Goal: Task Accomplishment & Management: Manage account settings

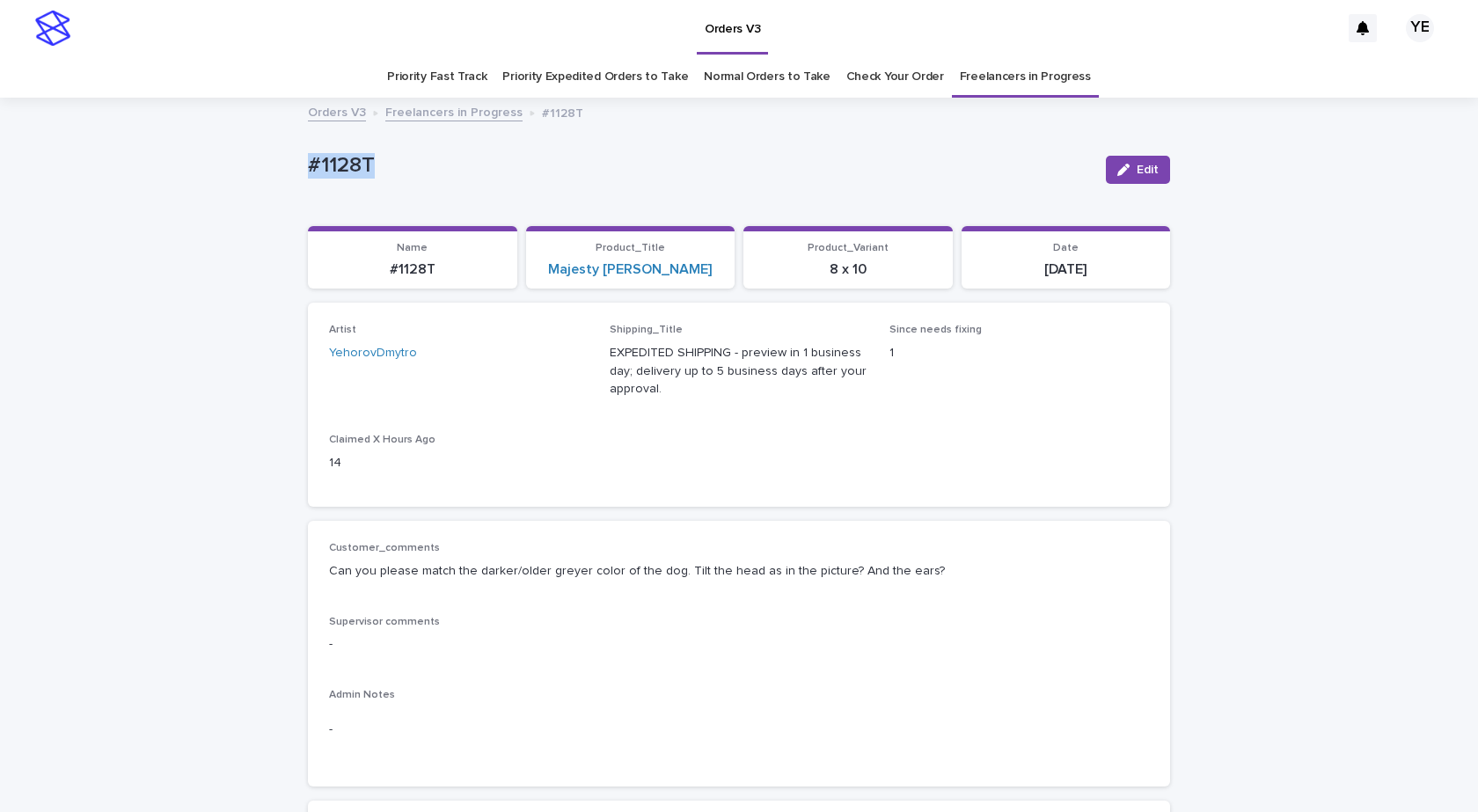
click at [433, 111] on link "Freelancers in Progress" at bounding box center [454, 111] width 137 height 20
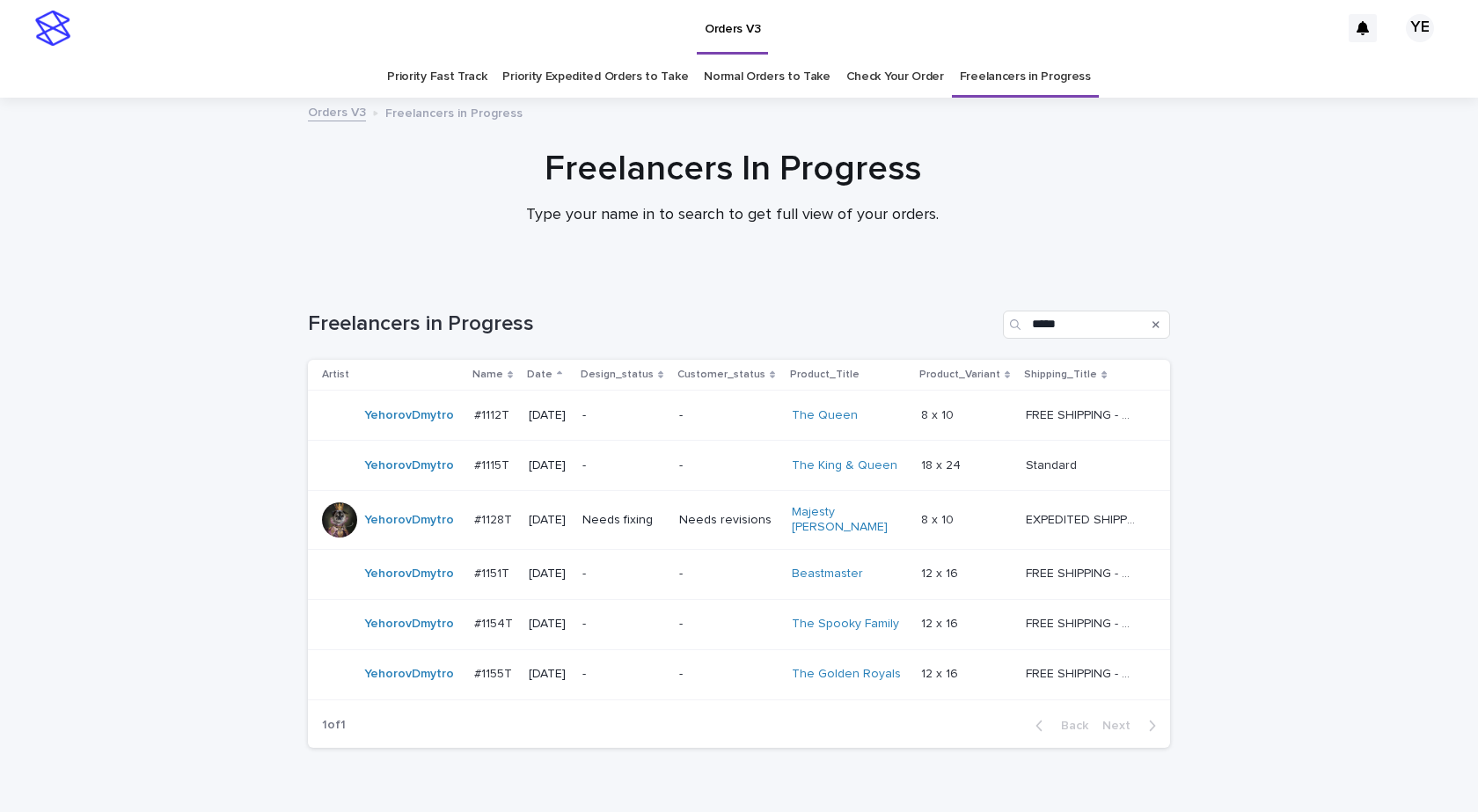
click at [403, 529] on div "YehorovDmytro" at bounding box center [409, 520] width 89 height 29
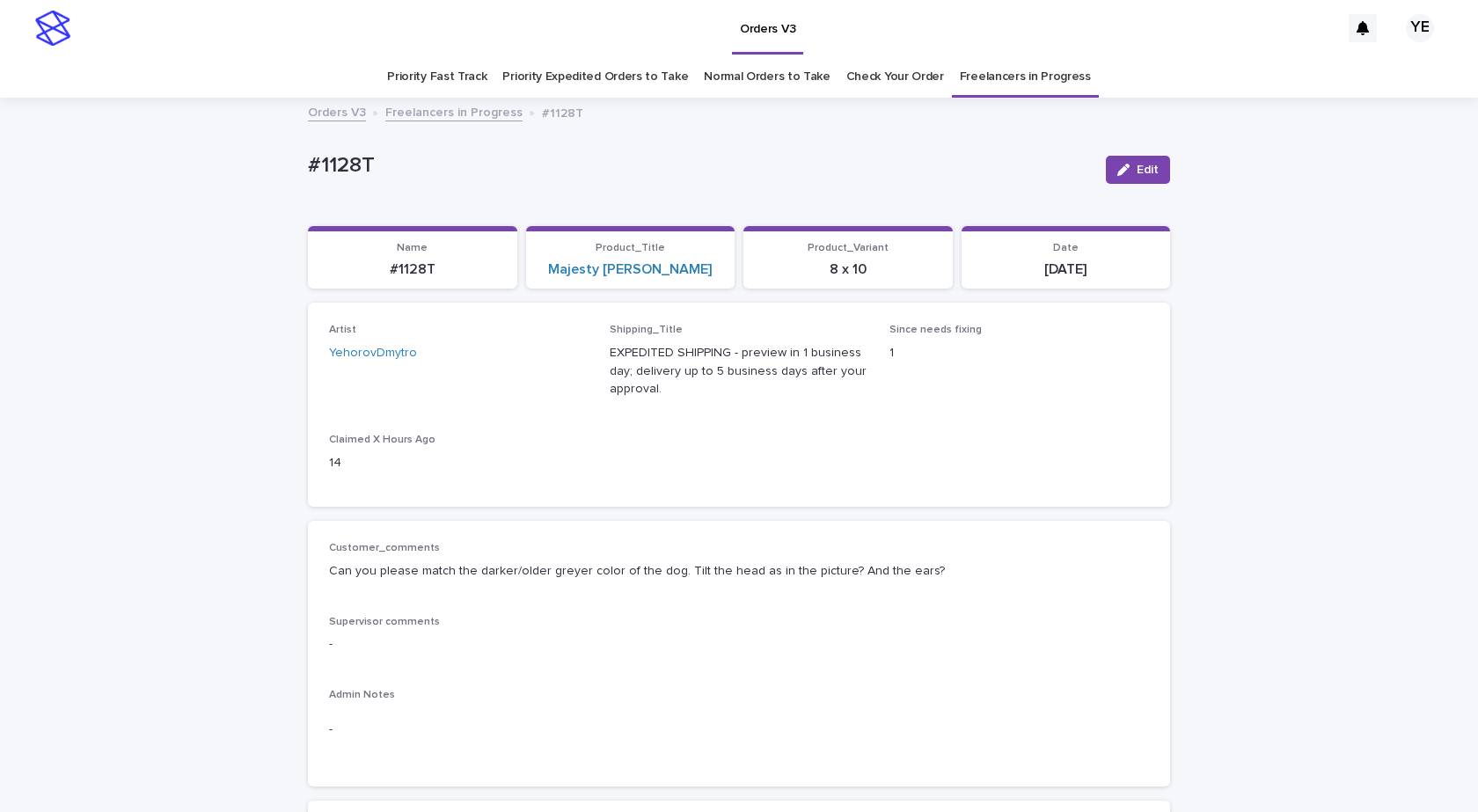
scroll to position [57, 0]
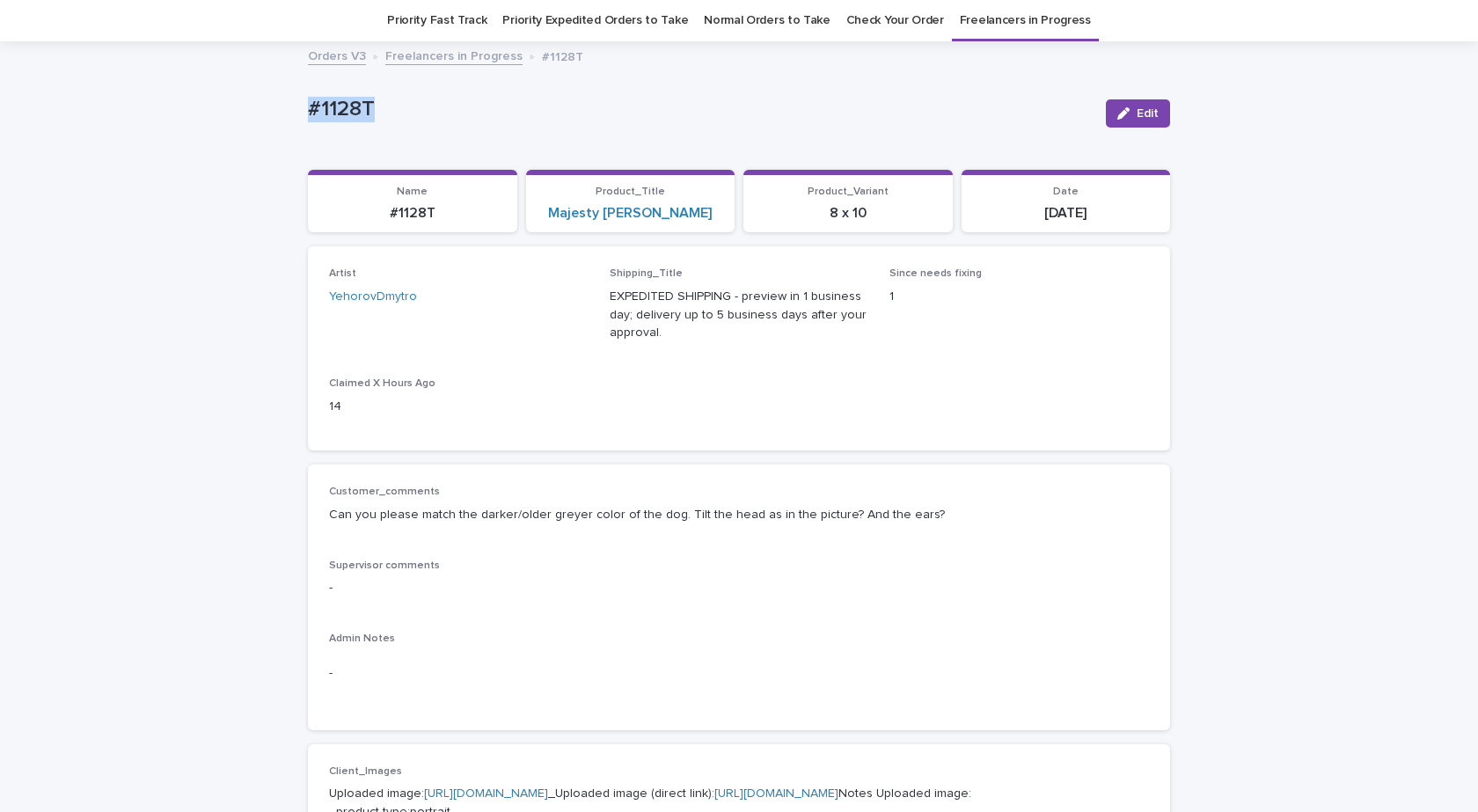
drag, startPoint x: 341, startPoint y: 103, endPoint x: 249, endPoint y: 234, distance: 160.1
copy p "#1128T"
click at [1145, 105] on button "Edit" at bounding box center [1138, 113] width 65 height 28
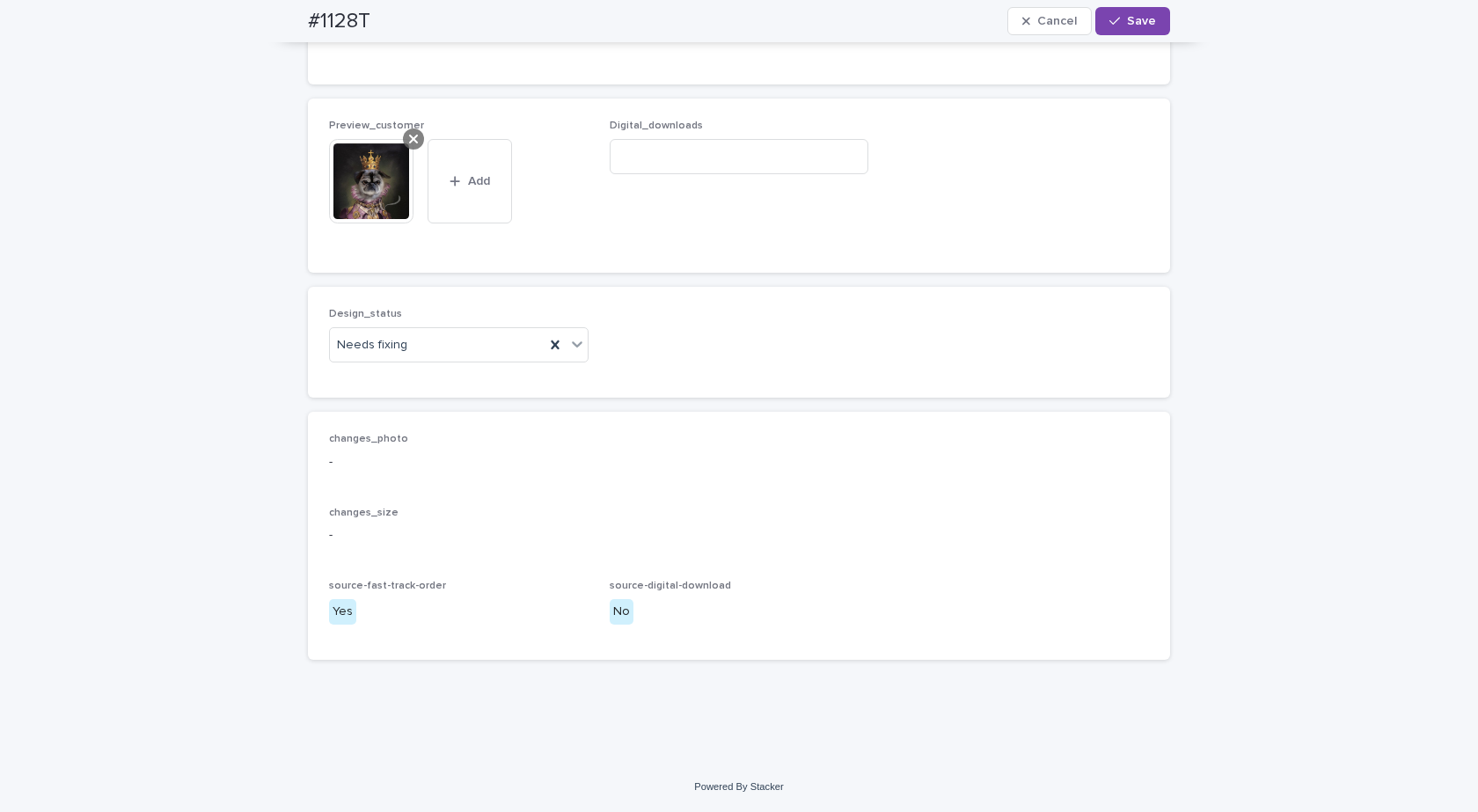
click at [403, 136] on div at bounding box center [412, 138] width 21 height 21
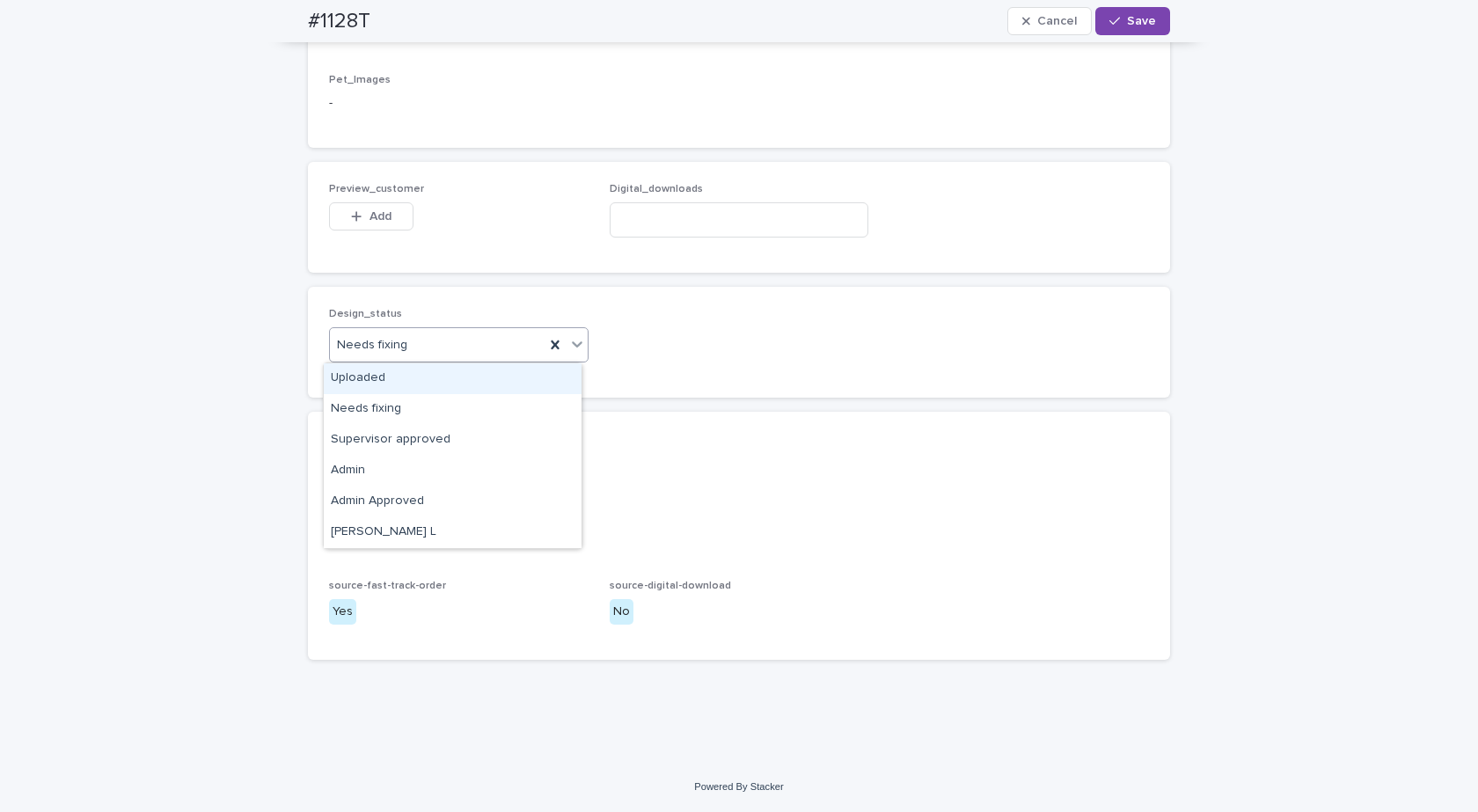
click at [356, 375] on div "Uploaded" at bounding box center [452, 379] width 257 height 31
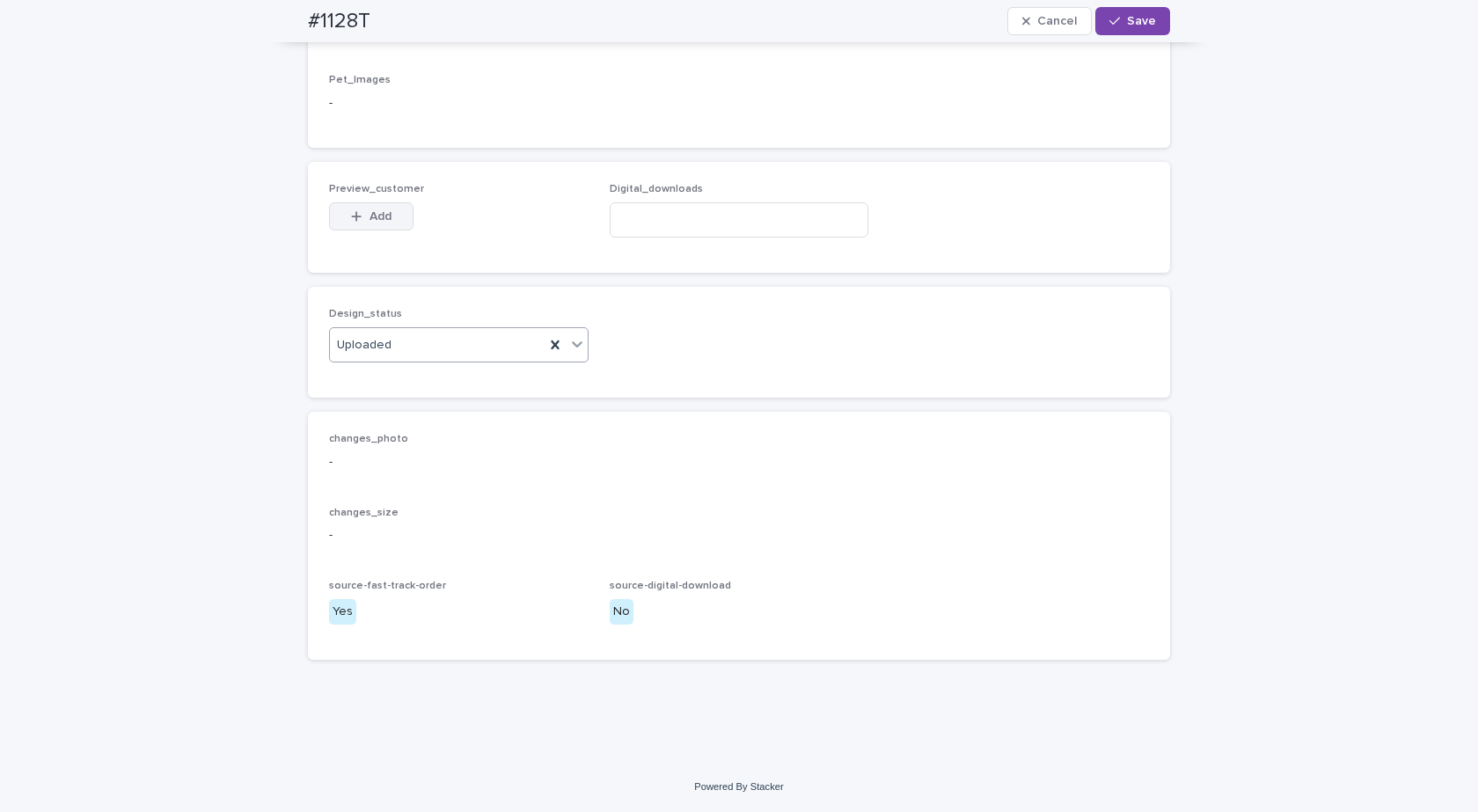
click at [361, 219] on div "button" at bounding box center [360, 217] width 18 height 12
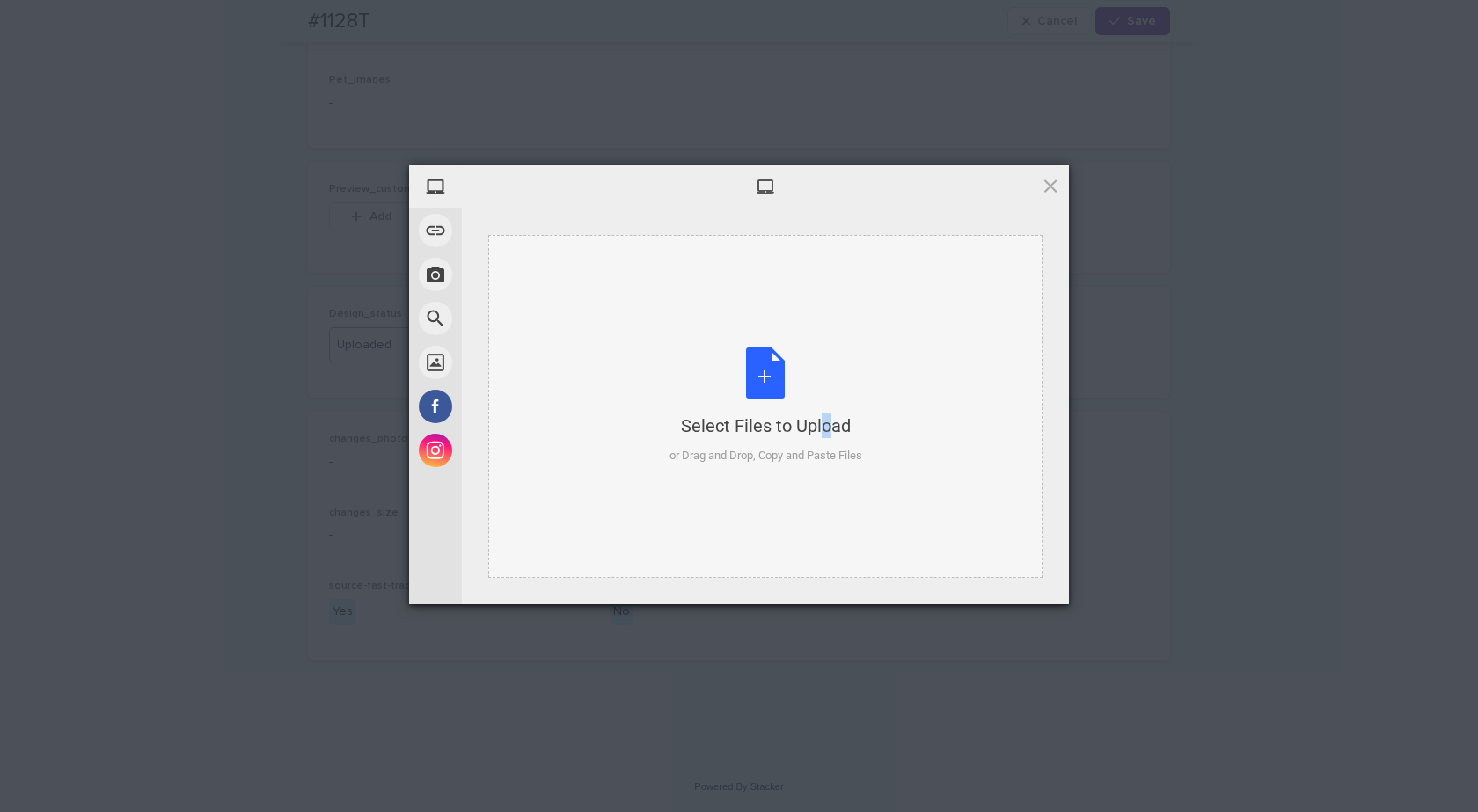
click at [790, 305] on div "Select Files to Upload or Drag and Drop, Copy and Paste Files" at bounding box center [765, 406] width 555 height 343
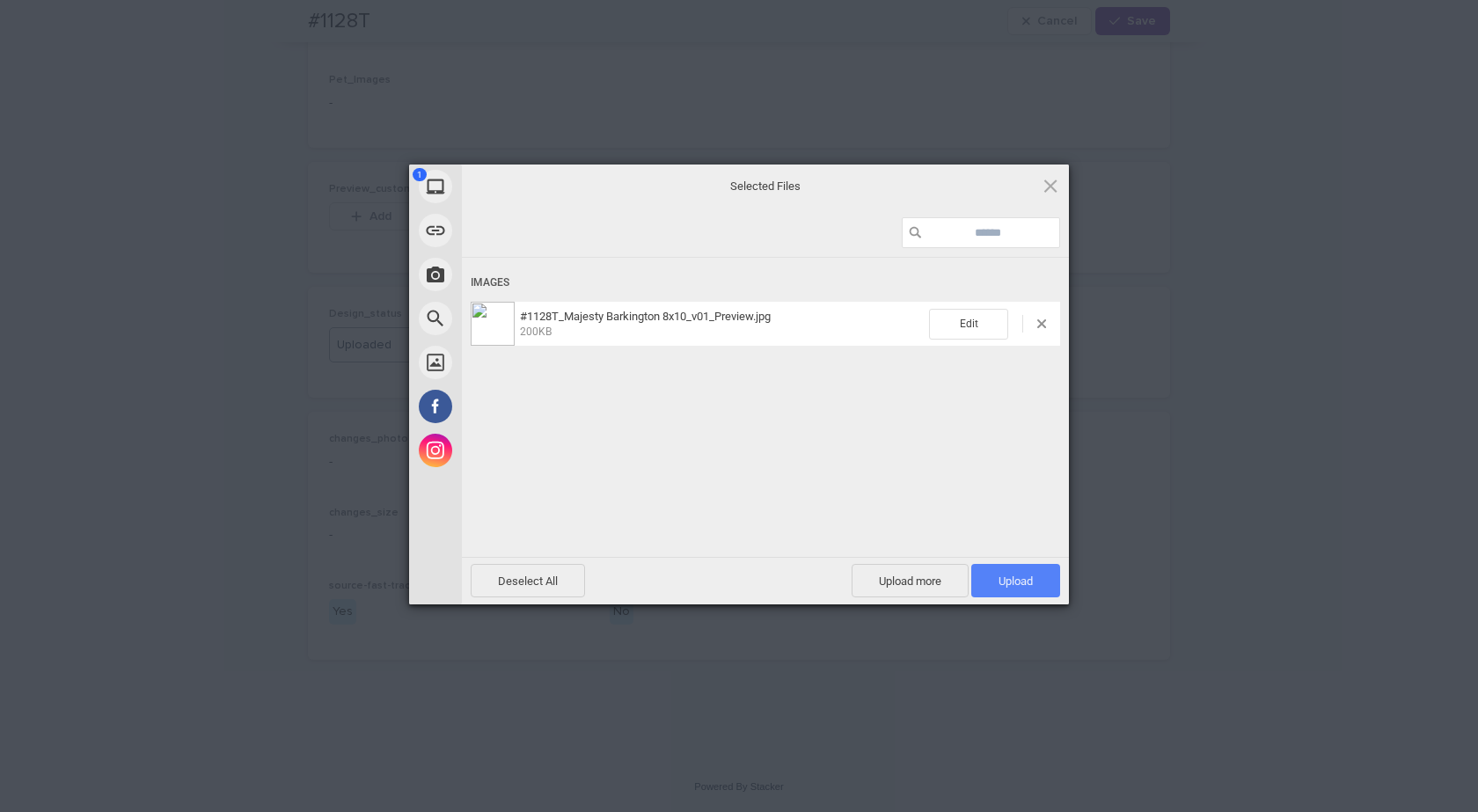
click at [1025, 575] on span "Upload 1" at bounding box center [1016, 580] width 35 height 13
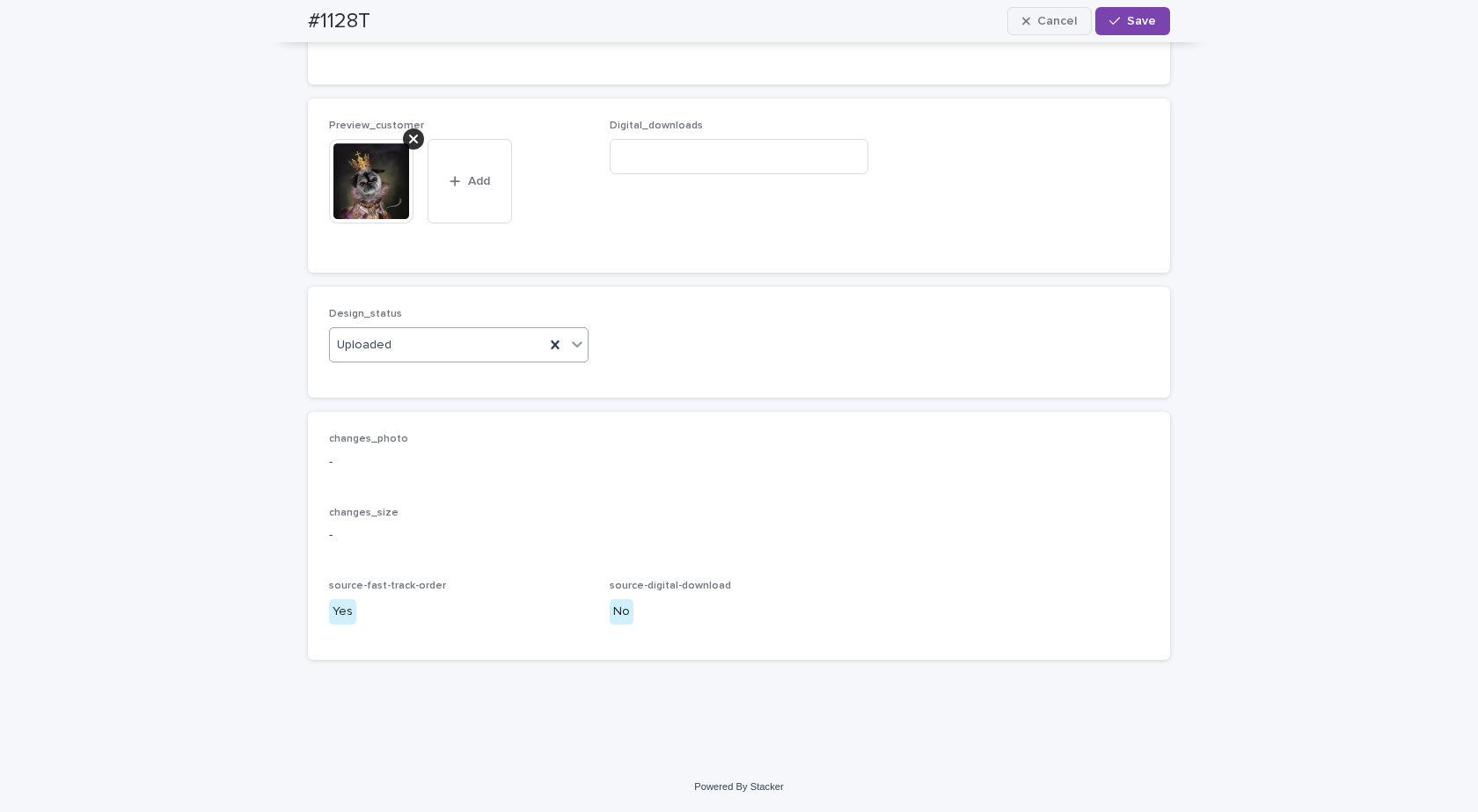
drag, startPoint x: 1123, startPoint y: 19, endPoint x: 1082, endPoint y: 21, distance: 41.0
click at [1127, 19] on span "Save" at bounding box center [1141, 21] width 29 height 12
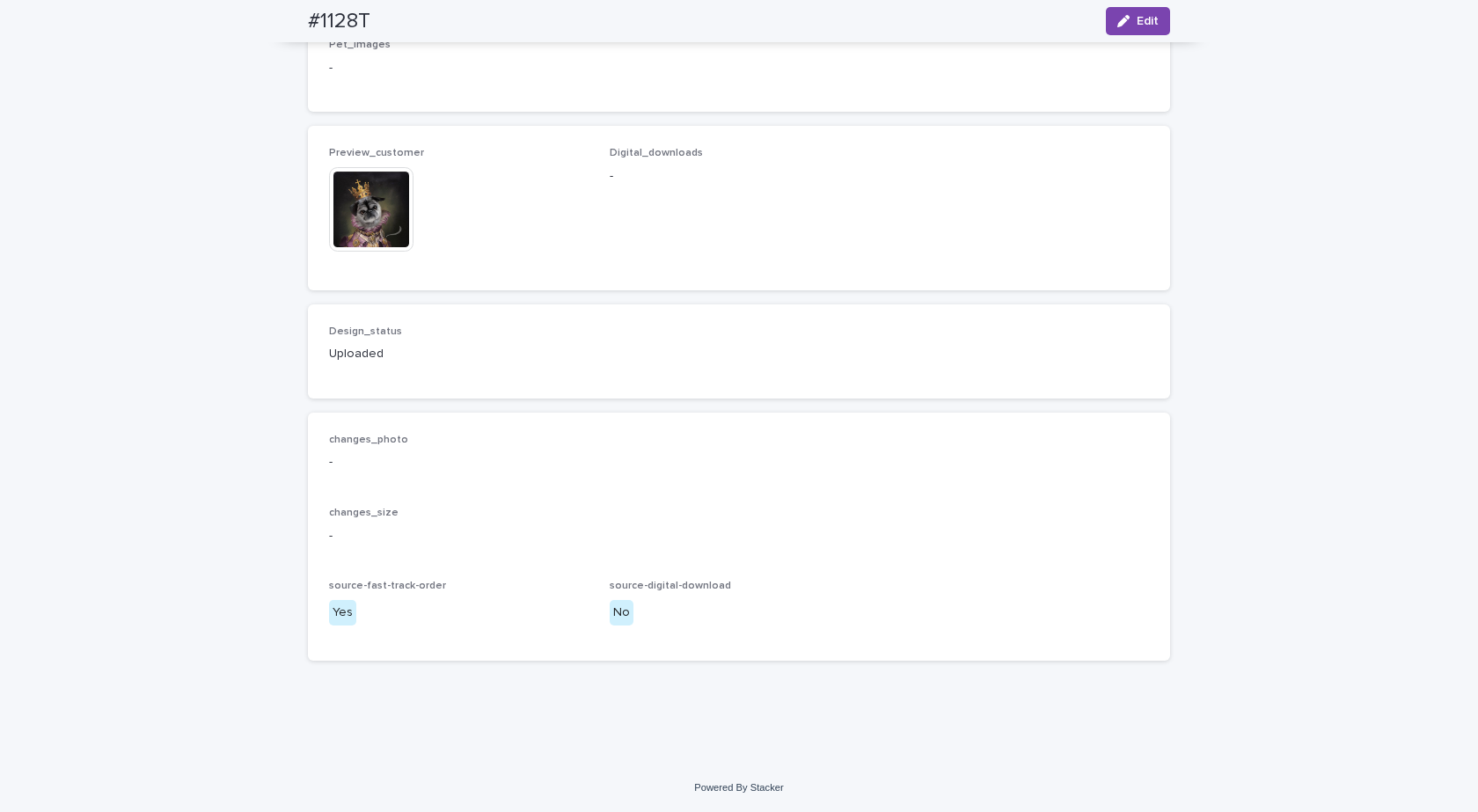
click at [372, 236] on img at bounding box center [371, 209] width 84 height 84
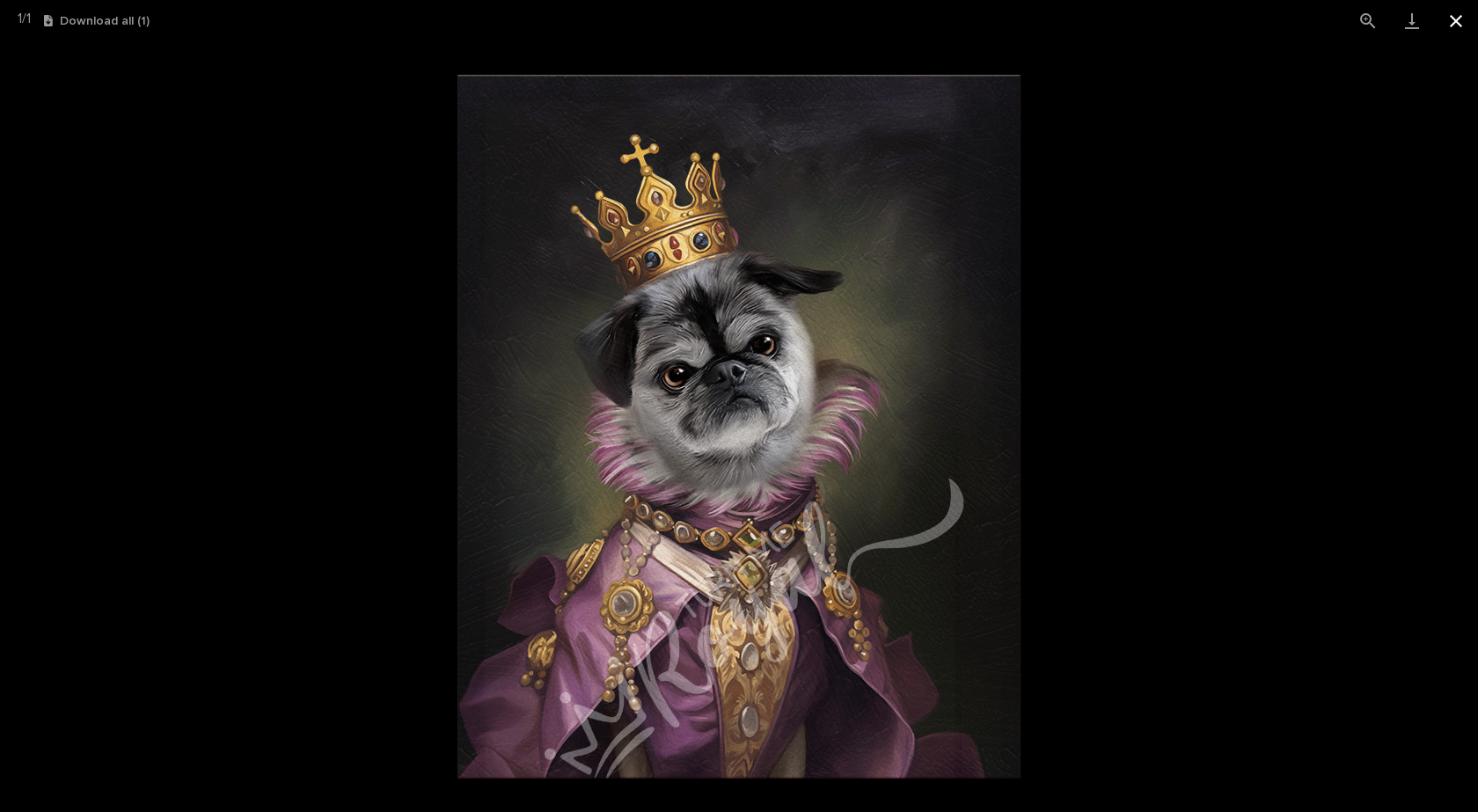
click at [1452, 26] on button "Close gallery" at bounding box center [1456, 21] width 44 height 42
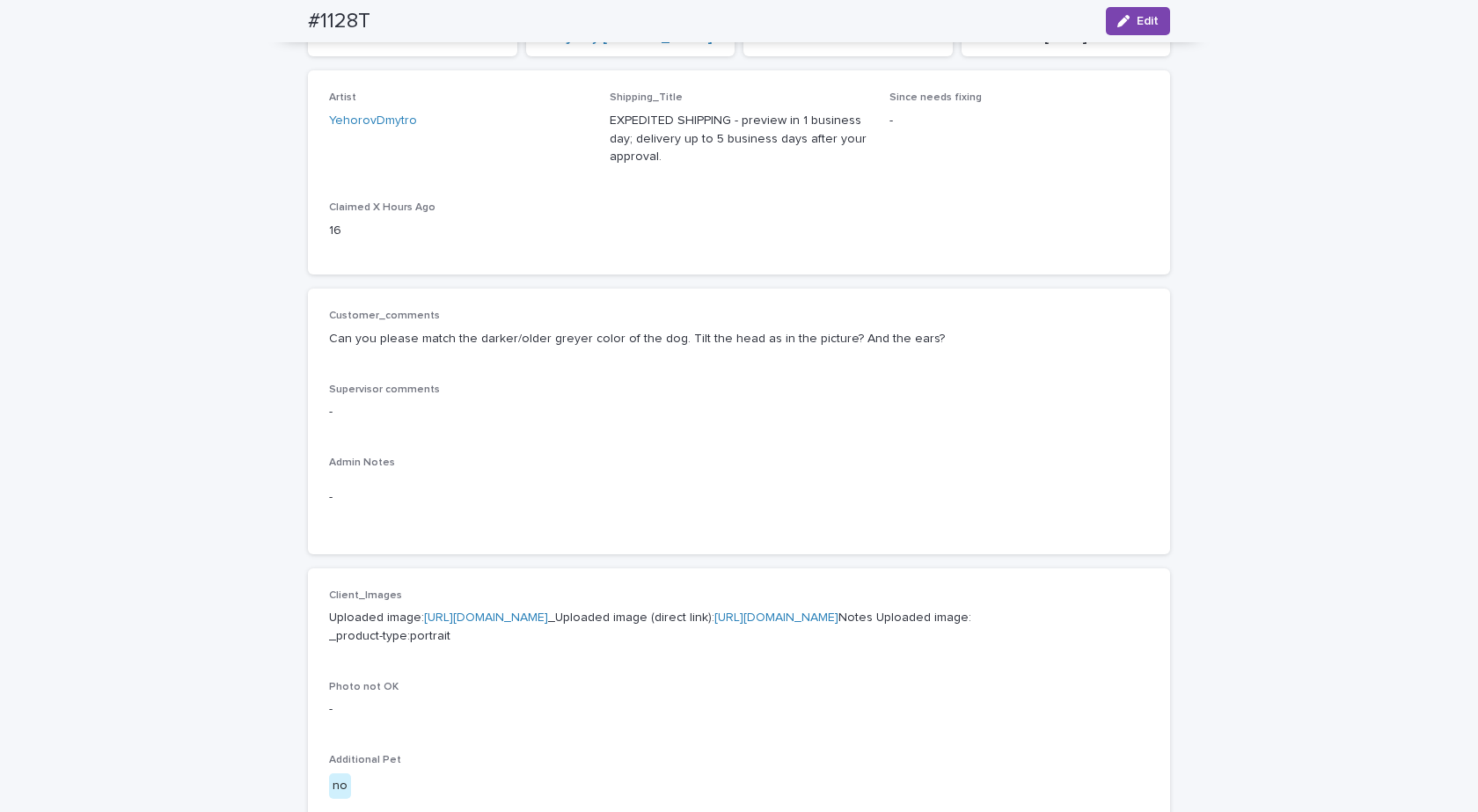
scroll to position [0, 0]
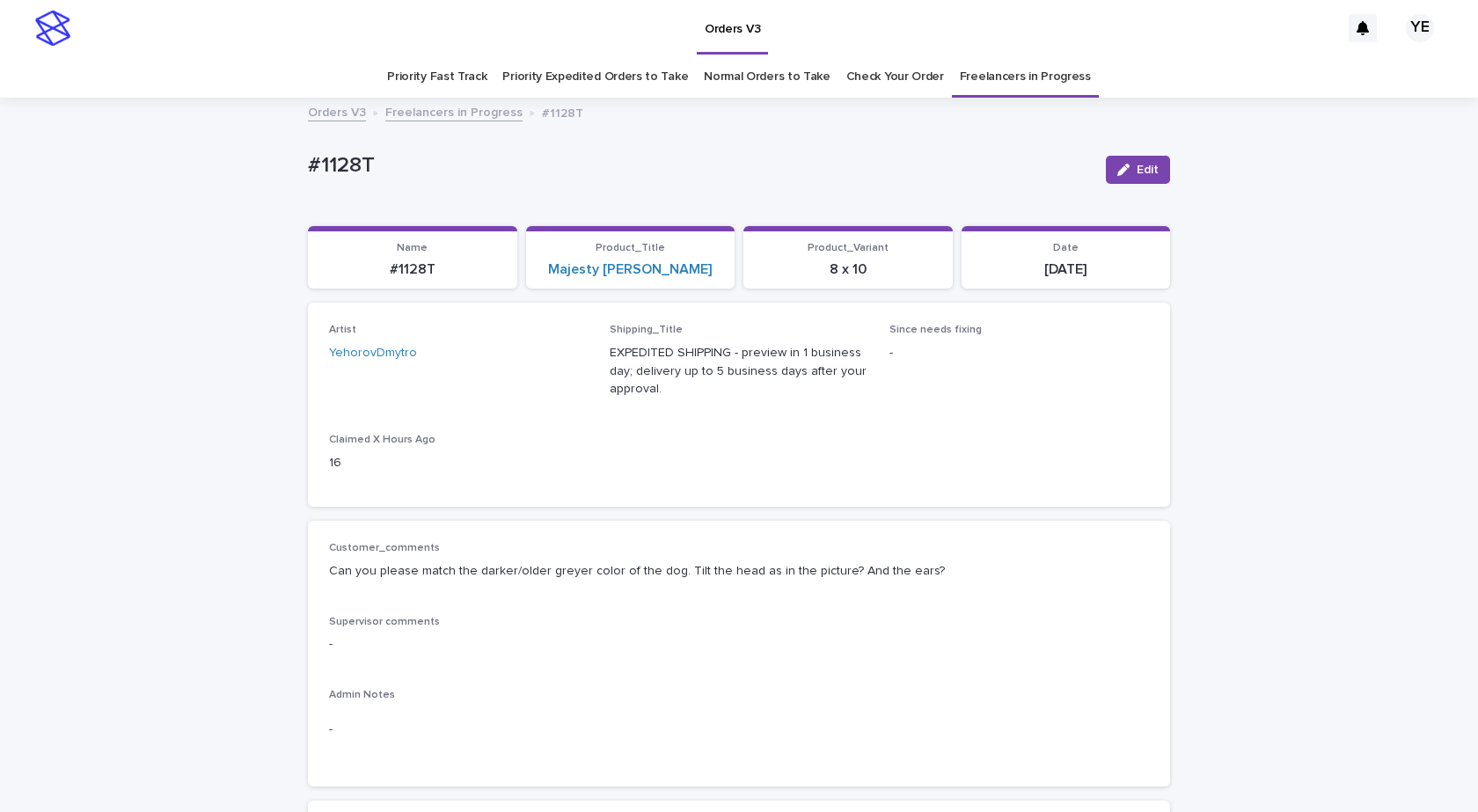
click at [430, 116] on link "Freelancers in Progress" at bounding box center [454, 111] width 137 height 20
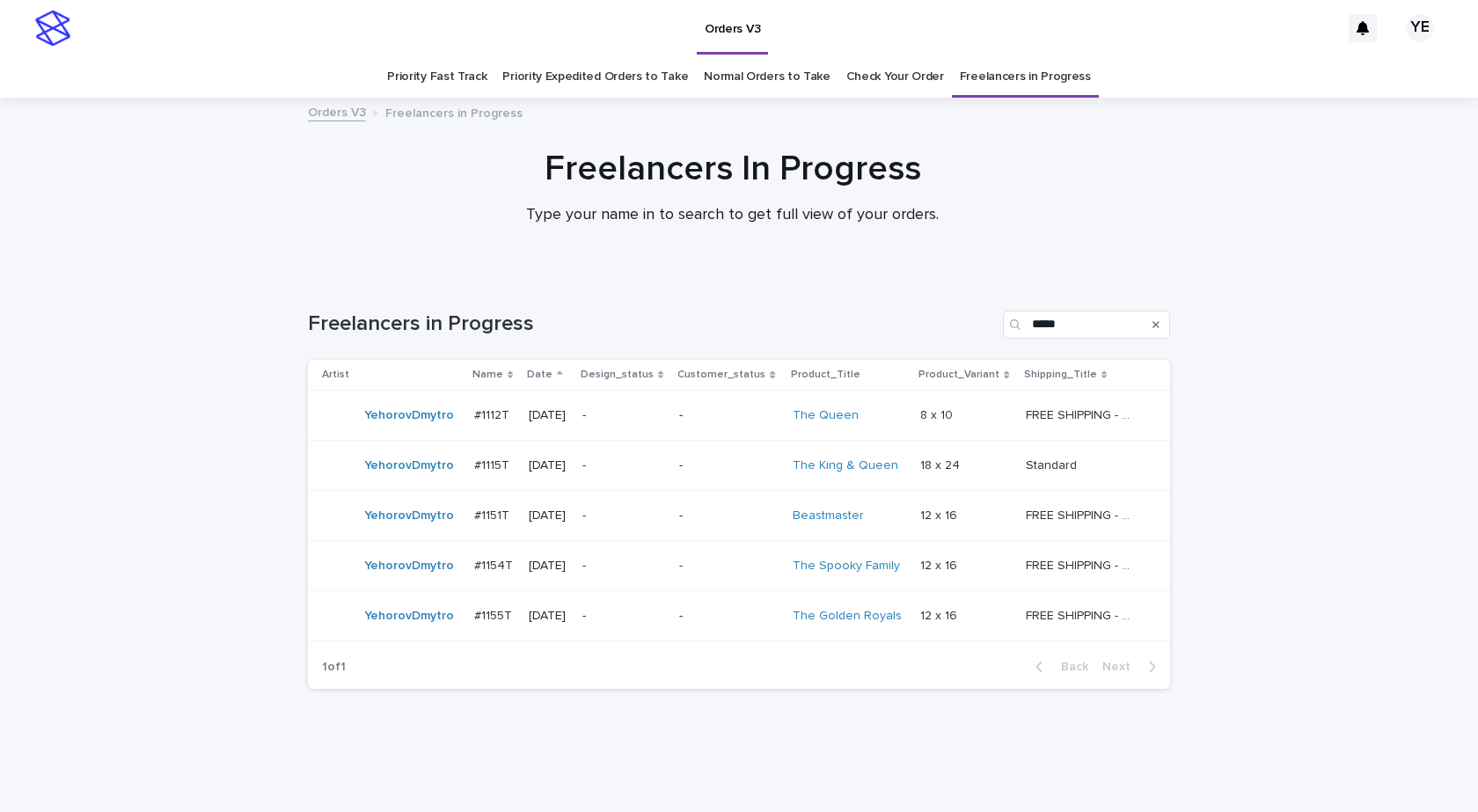
click at [389, 425] on div "YehorovDmytro" at bounding box center [409, 415] width 89 height 29
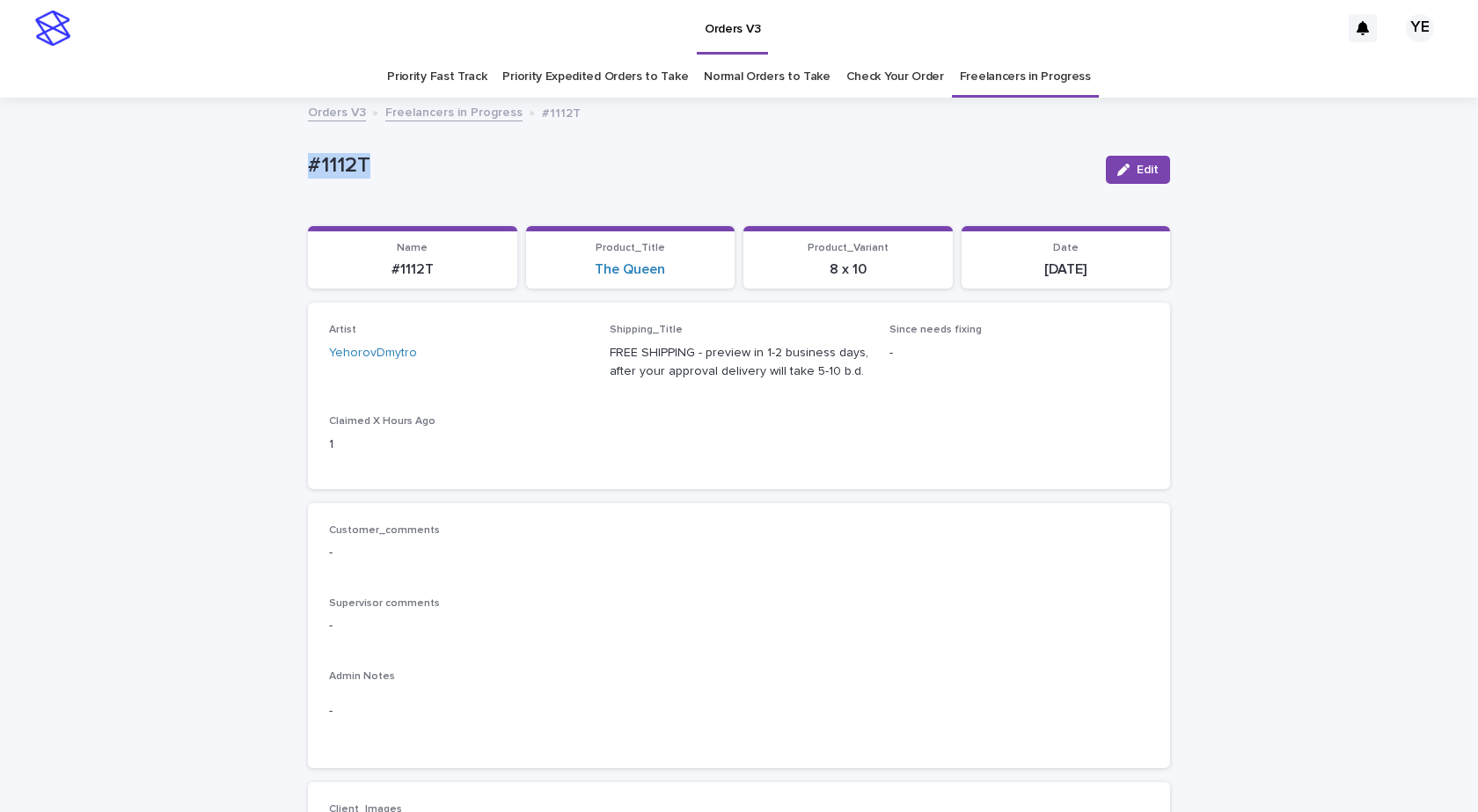
drag, startPoint x: 445, startPoint y: 165, endPoint x: 230, endPoint y: 164, distance: 215.0
copy p "#1112T"
click at [400, 156] on p "#1112T" at bounding box center [700, 166] width 784 height 26
drag, startPoint x: 397, startPoint y: 160, endPoint x: 193, endPoint y: 165, distance: 204.1
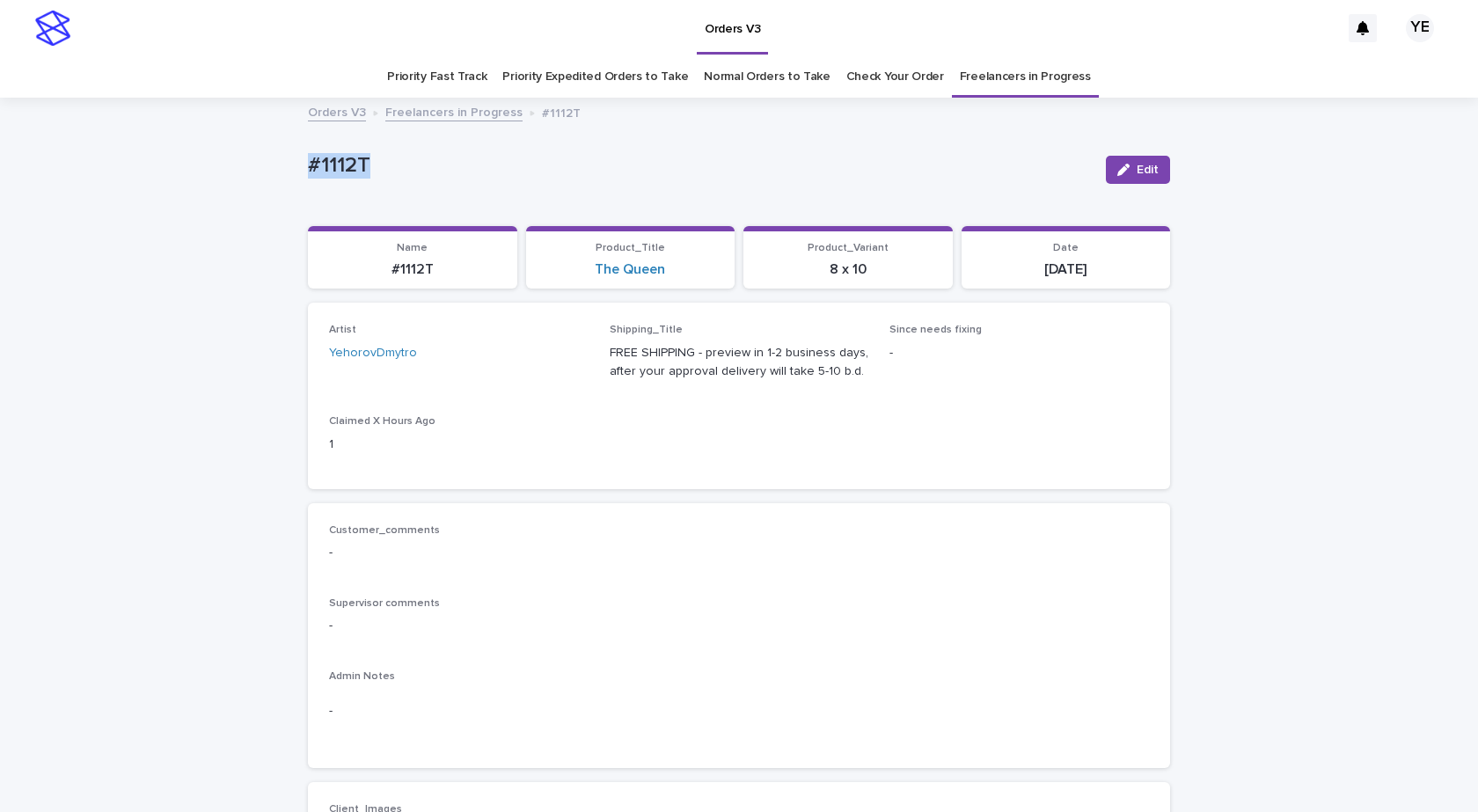
copy p "#1112T"
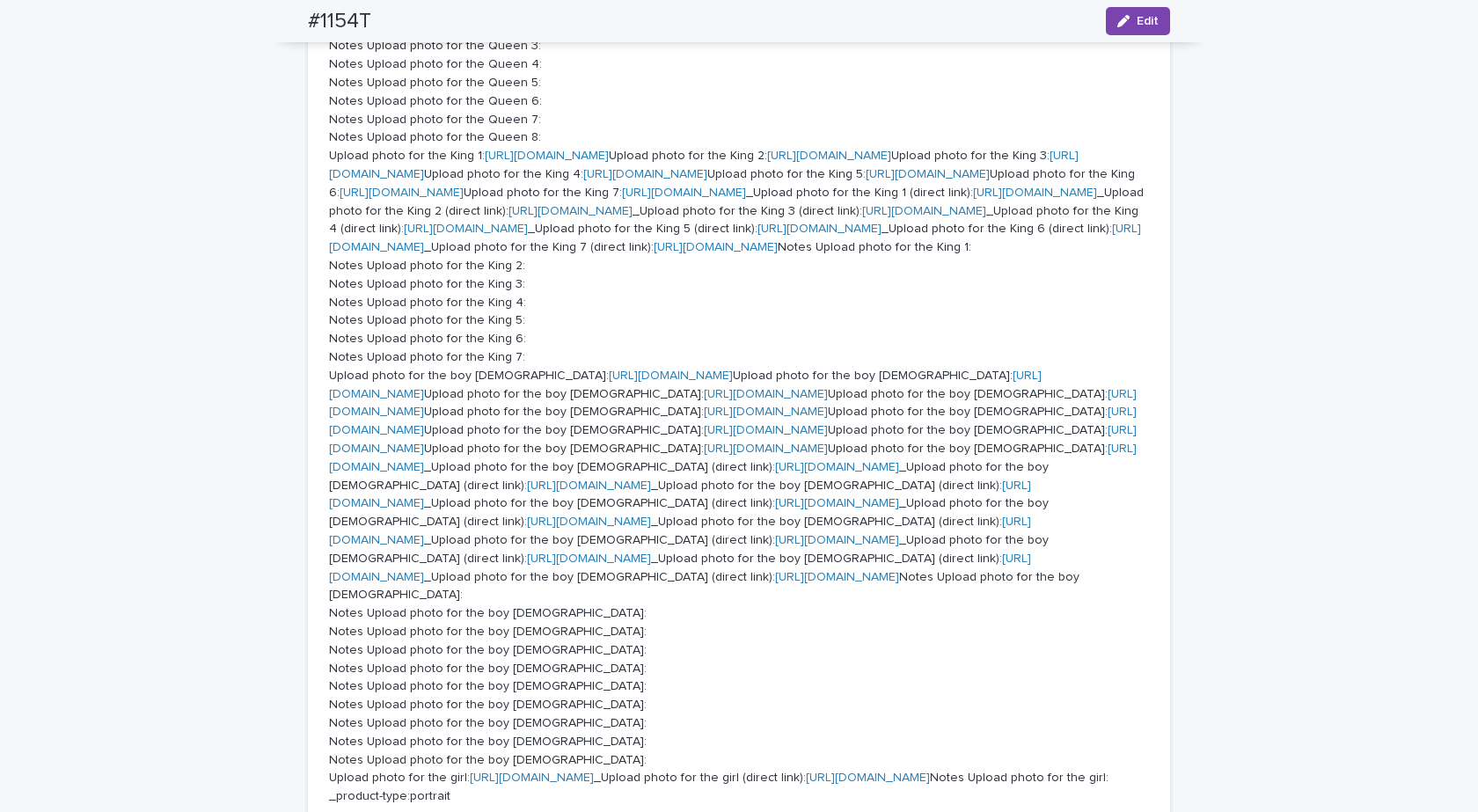
scroll to position [968, 0]
